Goal: Communication & Community: Answer question/provide support

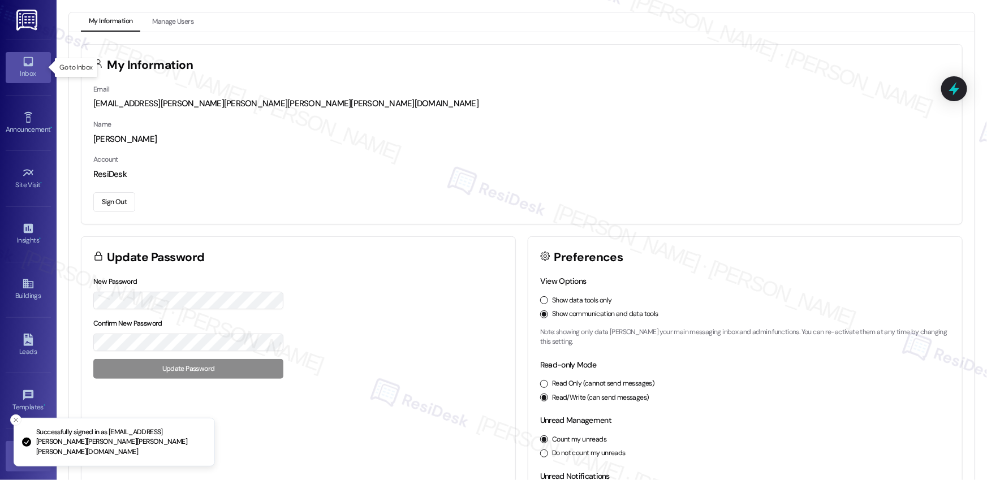
click at [27, 71] on div "Inbox" at bounding box center [28, 73] width 57 height 11
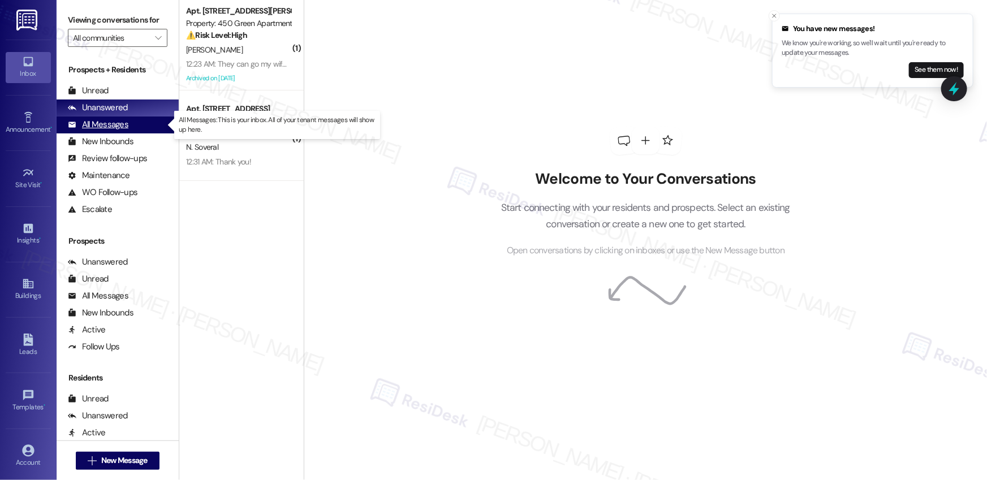
click at [99, 125] on div "All Messages" at bounding box center [98, 125] width 61 height 12
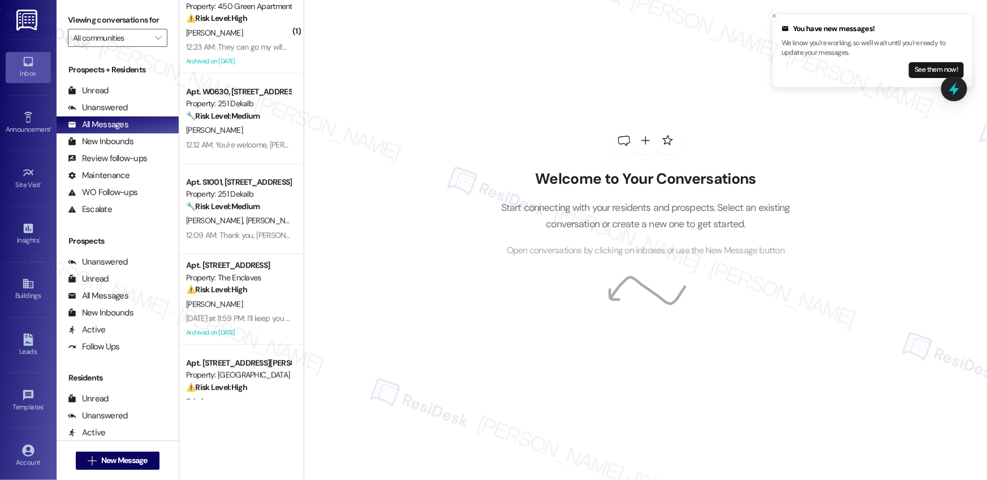
scroll to position [192, 0]
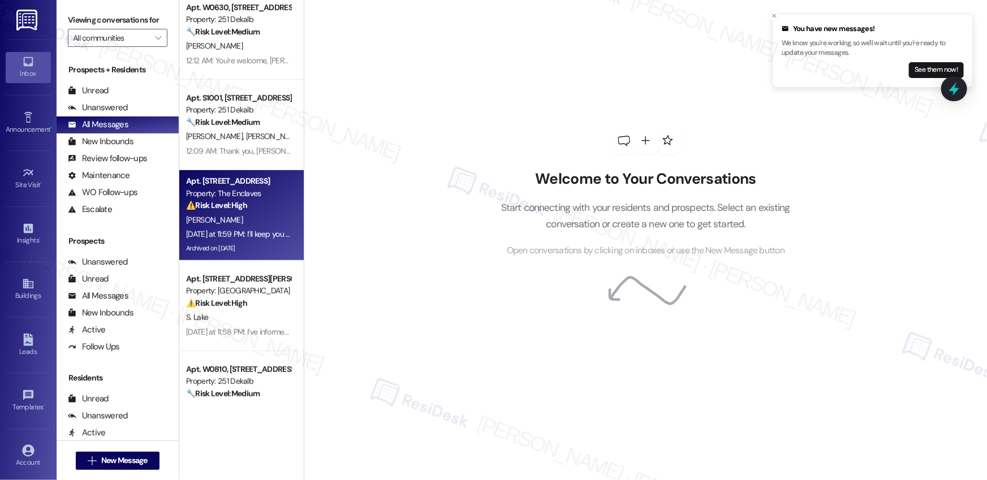
click at [260, 230] on div "[DATE] at 11:59 PM: I’ll keep you updated as soon as I hear back! [DATE] at 11:…" at bounding box center [289, 234] width 206 height 10
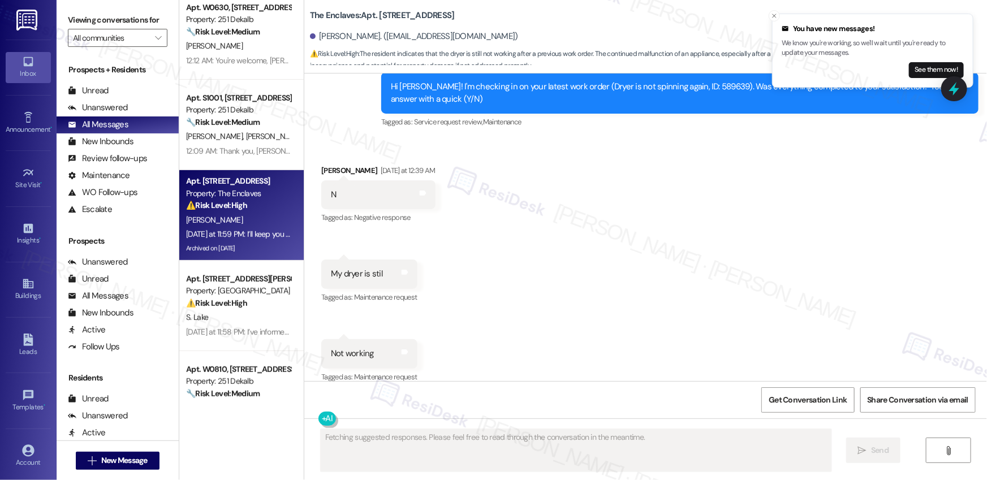
scroll to position [13837, 0]
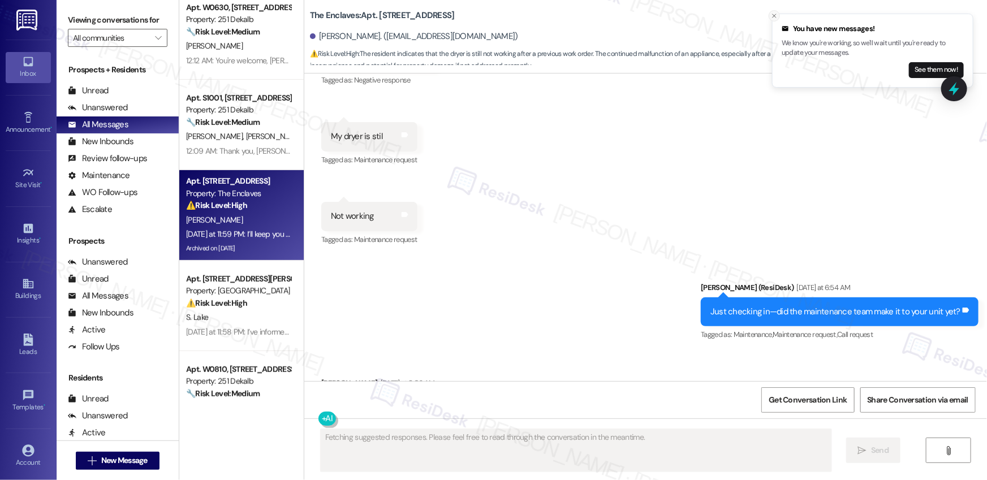
click at [777, 18] on icon "Close toast" at bounding box center [774, 15] width 7 height 7
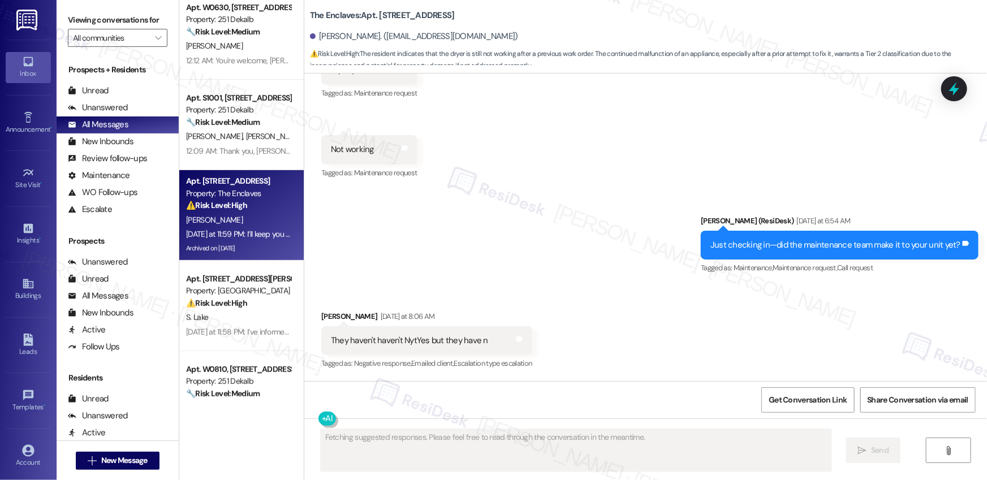
scroll to position [13974, 0]
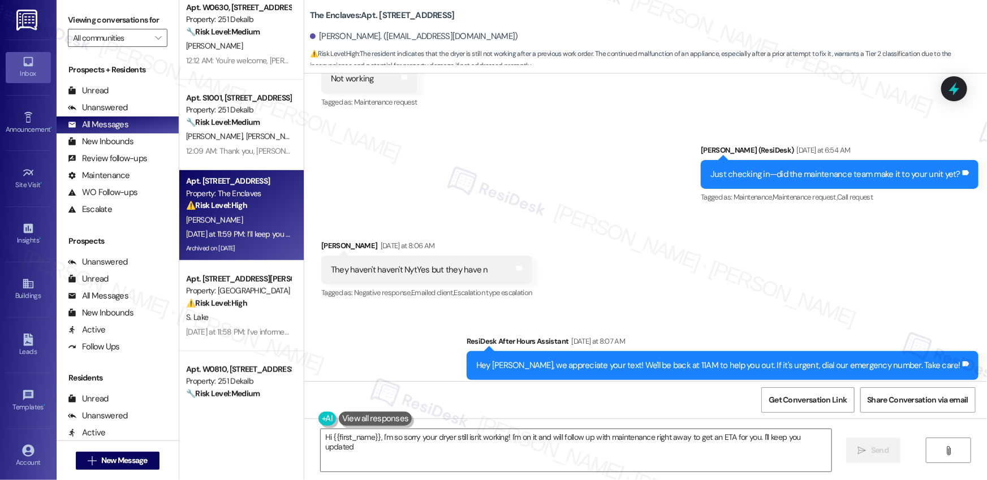
type textarea "Hi {{first_name}}, I'm so sorry your dryer still isn't working! I'm on it and w…"
click at [109, 111] on div "Unanswered" at bounding box center [98, 108] width 60 height 12
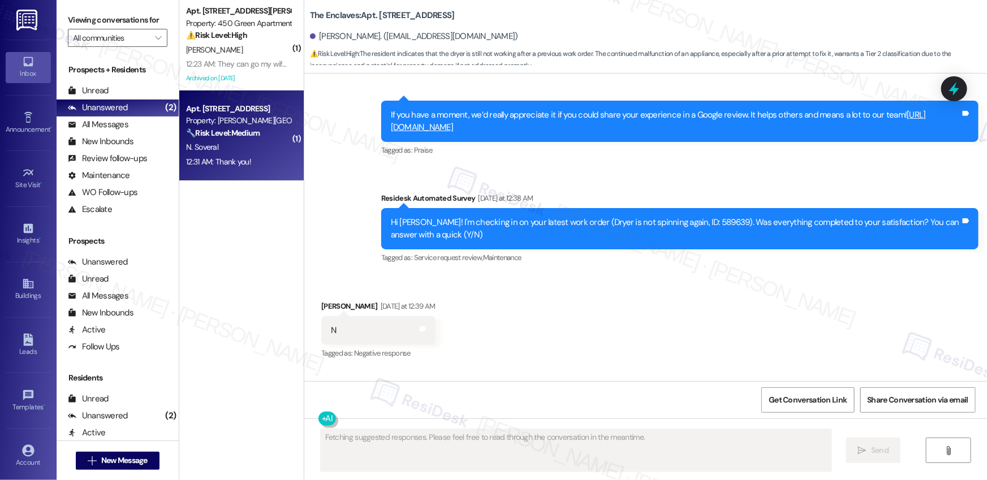
scroll to position [13837, 0]
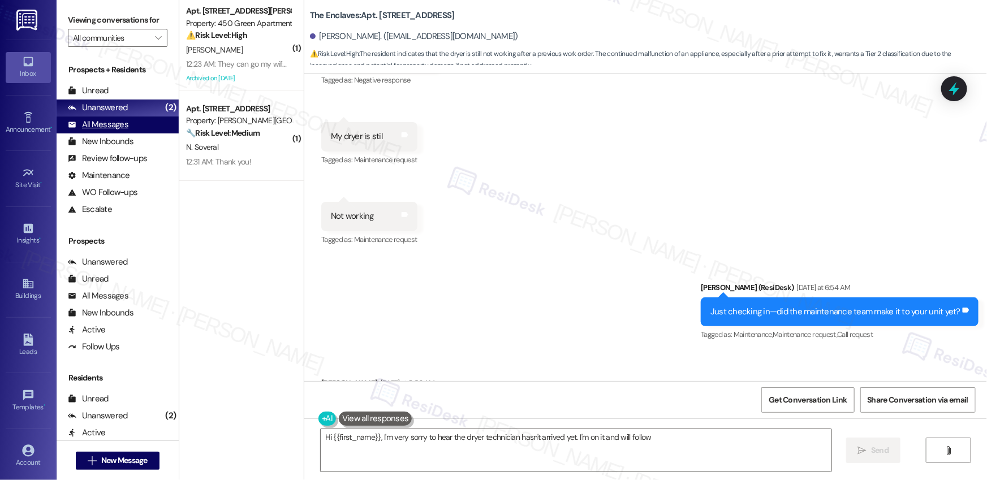
click at [106, 128] on div "All Messages" at bounding box center [98, 125] width 61 height 12
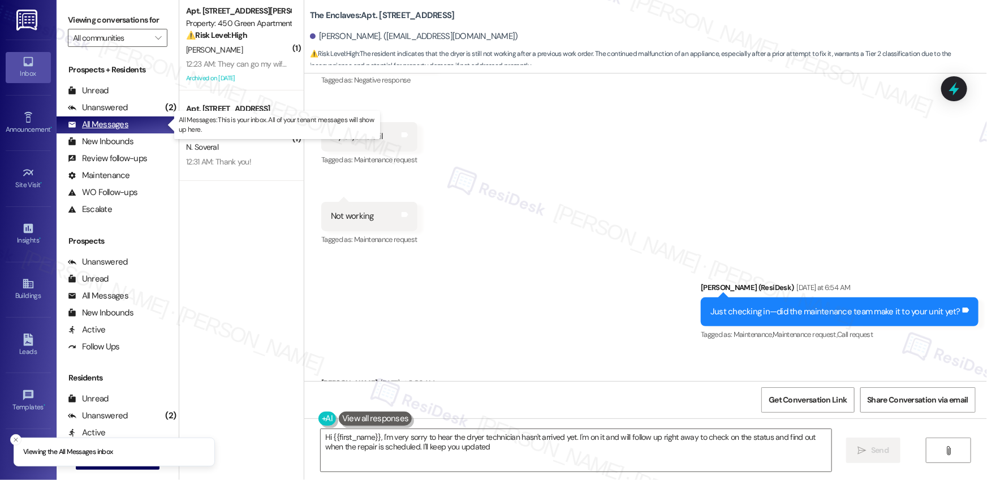
type textarea "Hi {{first_name}}, I'm very sorry to hear the dryer technician hasn't arrived y…"
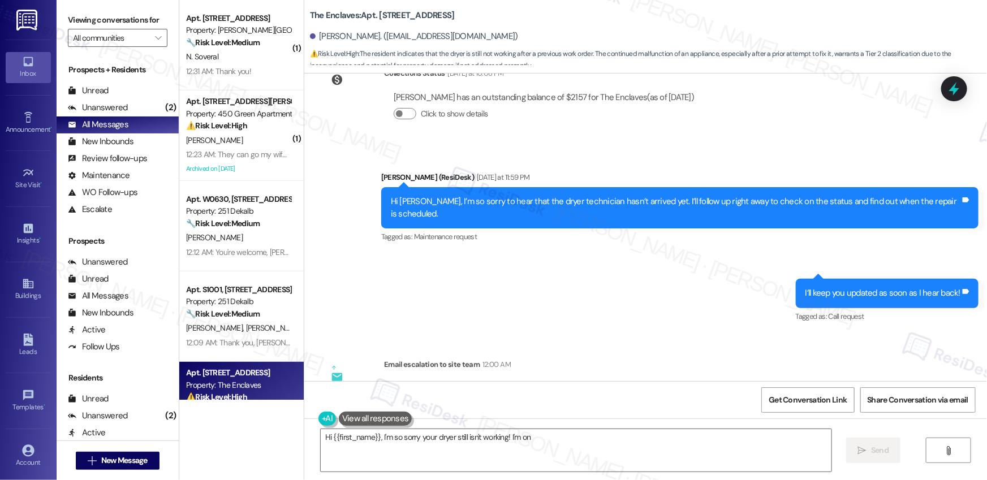
scroll to position [14351, 0]
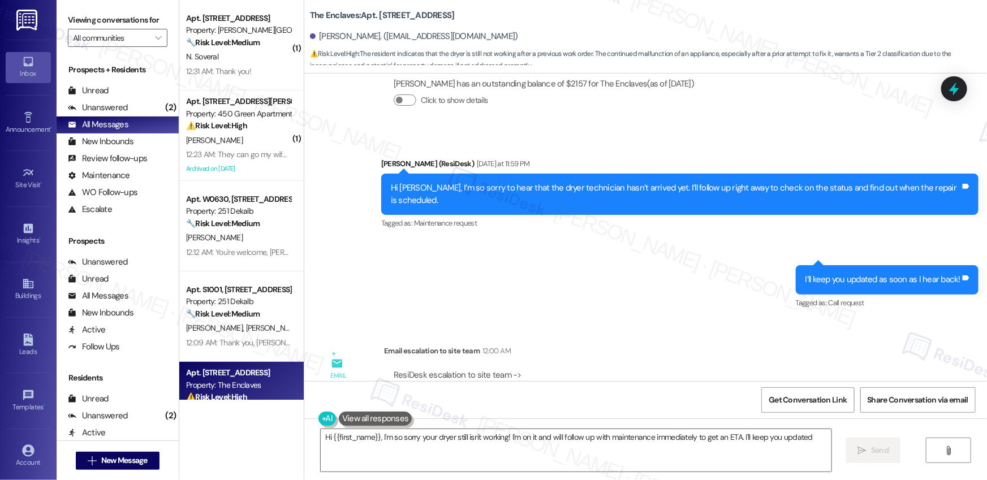
type textarea "Hi {{first_name}}, I'm so sorry your dryer still isn't working! I'm on it and w…"
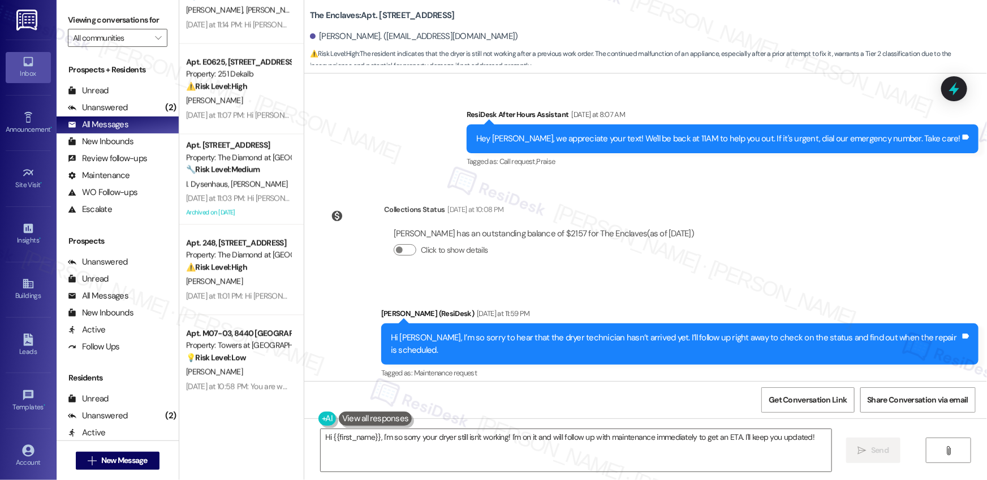
scroll to position [14175, 0]
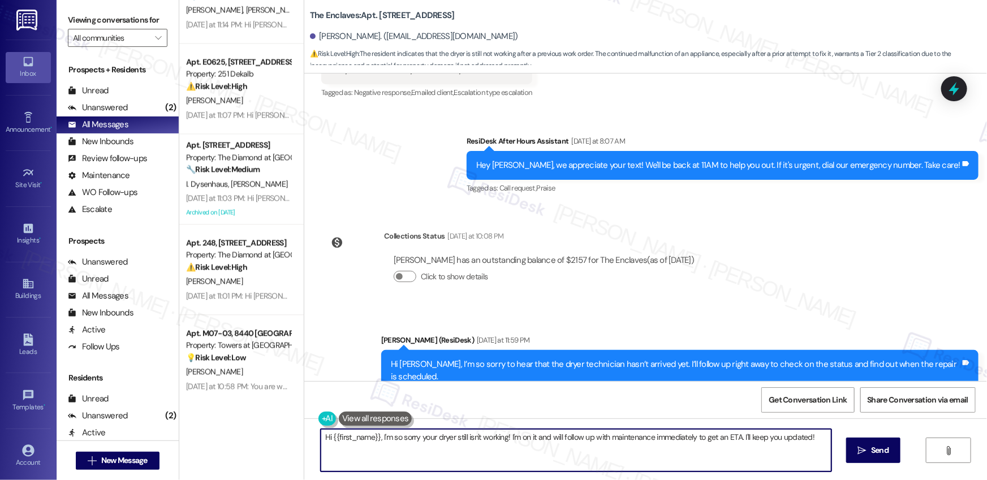
click at [451, 443] on textarea "Hi {{first_name}}, I'm so sorry your dryer still isn't working! I'm on it and w…" at bounding box center [576, 450] width 511 height 42
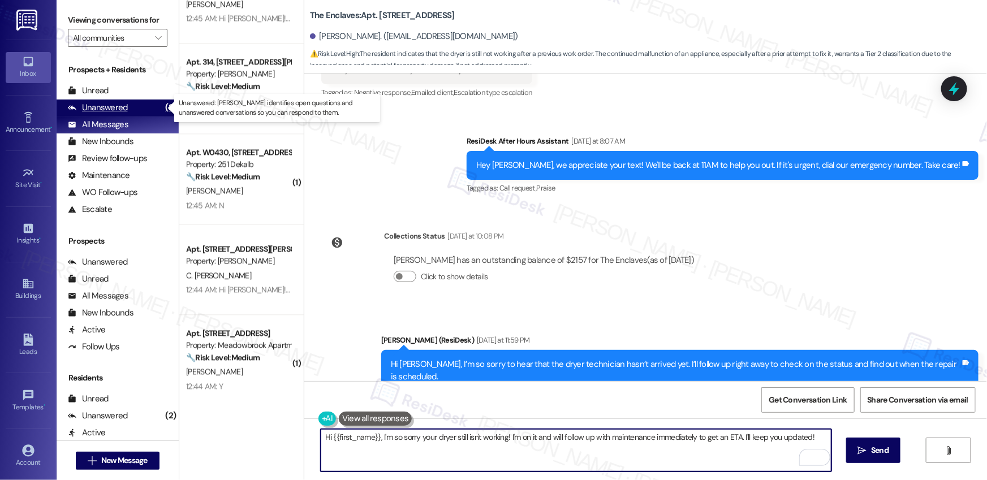
click at [107, 108] on div "Unanswered" at bounding box center [98, 108] width 60 height 12
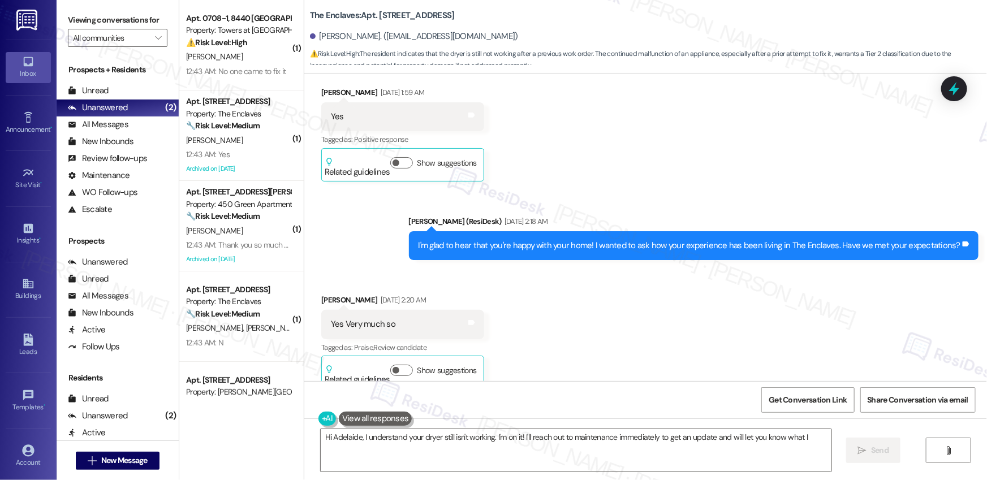
scroll to position [13837, 0]
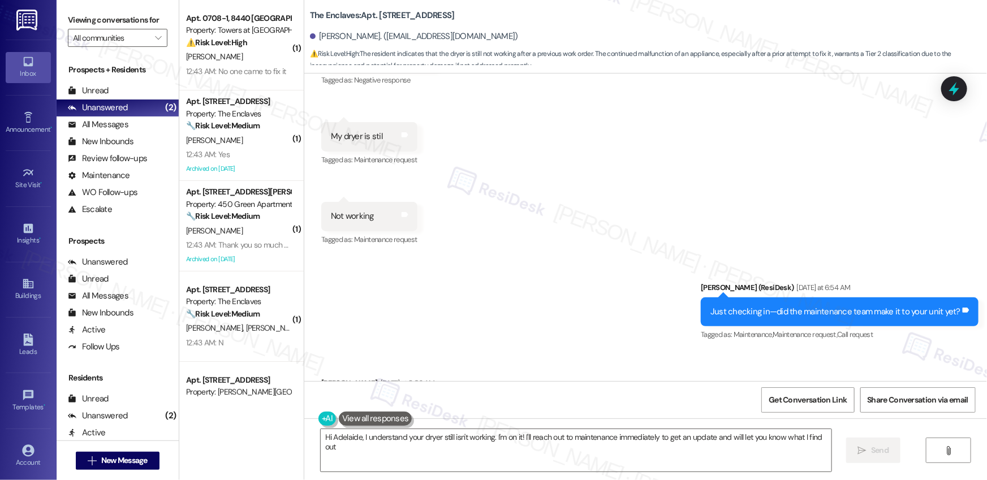
type textarea "Hi Adelaide, I understand your dryer still isn't working. I'm on it! I'll reach…"
click at [32, 393] on icon at bounding box center [28, 393] width 12 height 12
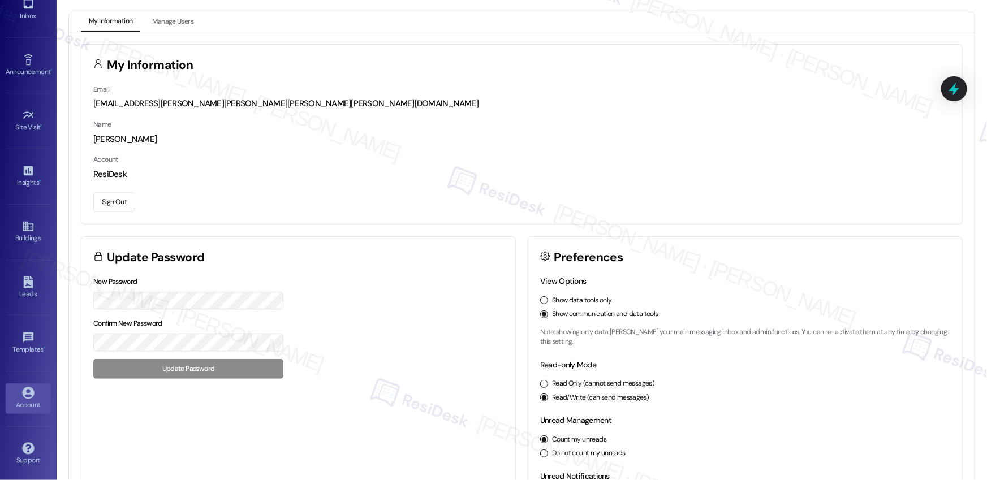
click at [118, 199] on button "Sign Out" at bounding box center [114, 202] width 42 height 20
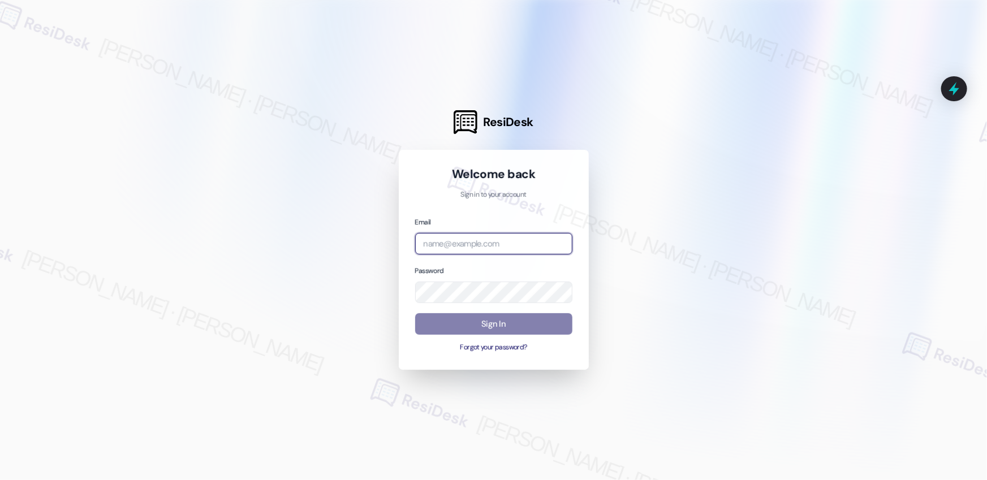
click at [473, 250] on input "email" at bounding box center [493, 244] width 157 height 22
type input "[EMAIL_ADDRESS][PERSON_NAME][PERSON_NAME][PERSON_NAME][DOMAIN_NAME]"
